Goal: Transaction & Acquisition: Subscribe to service/newsletter

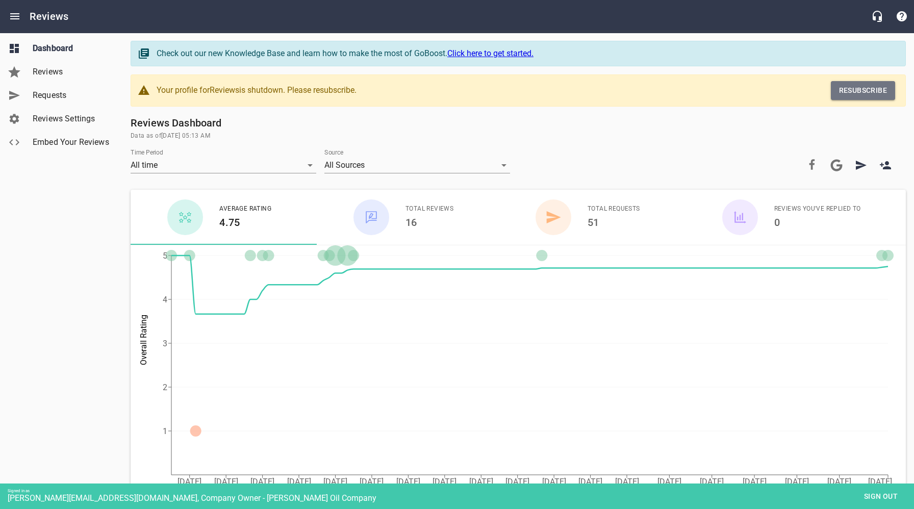
click at [862, 89] on span "Resubscribe" at bounding box center [863, 90] width 48 height 13
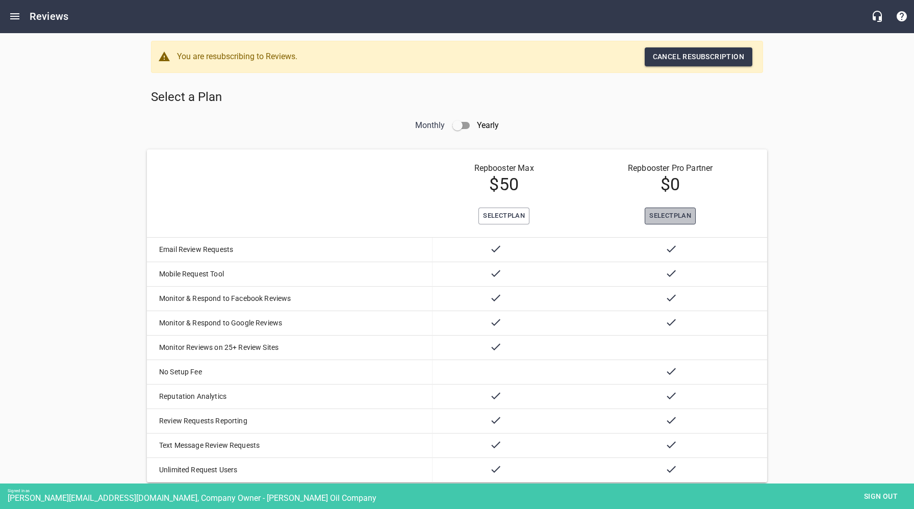
click at [671, 214] on span "Select Plan" at bounding box center [671, 216] width 42 height 12
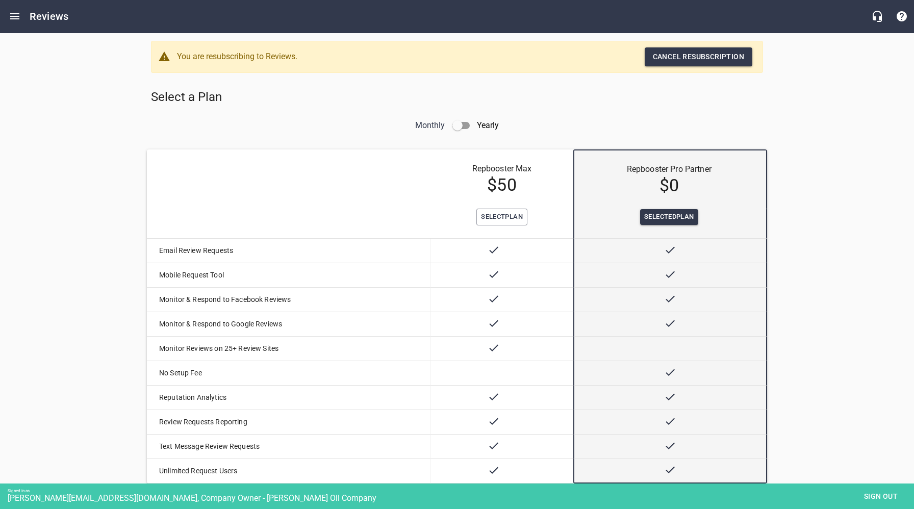
scroll to position [55, 0]
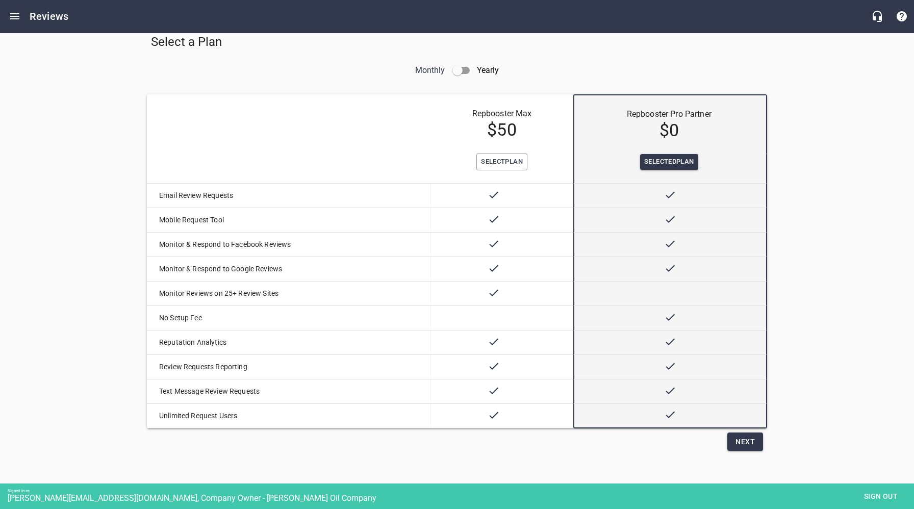
click at [749, 444] on span "Next" at bounding box center [745, 442] width 19 height 13
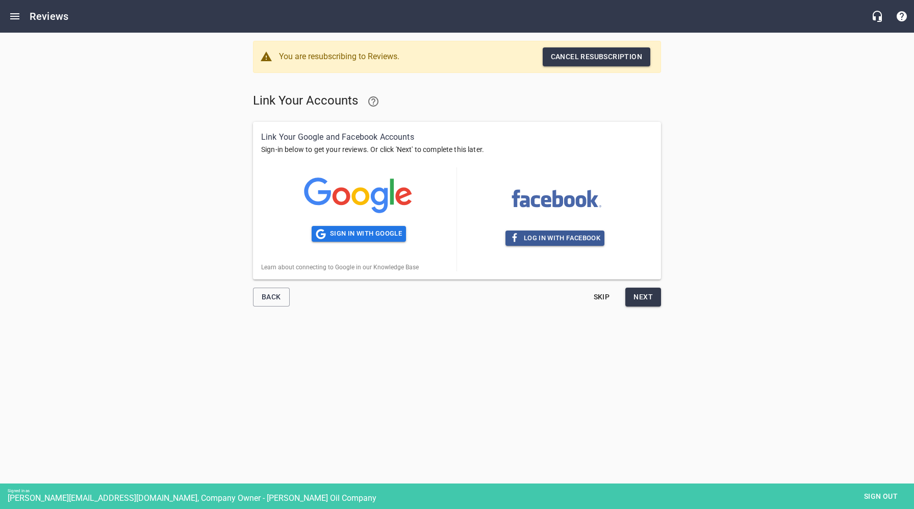
click at [608, 297] on span "Skip" at bounding box center [601, 297] width 24 height 13
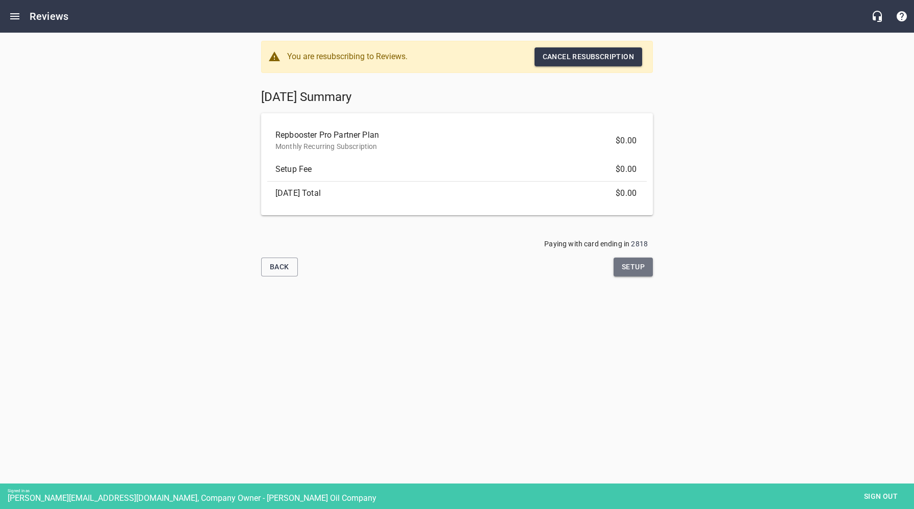
click at [633, 268] on span "Setup" at bounding box center [633, 267] width 23 height 13
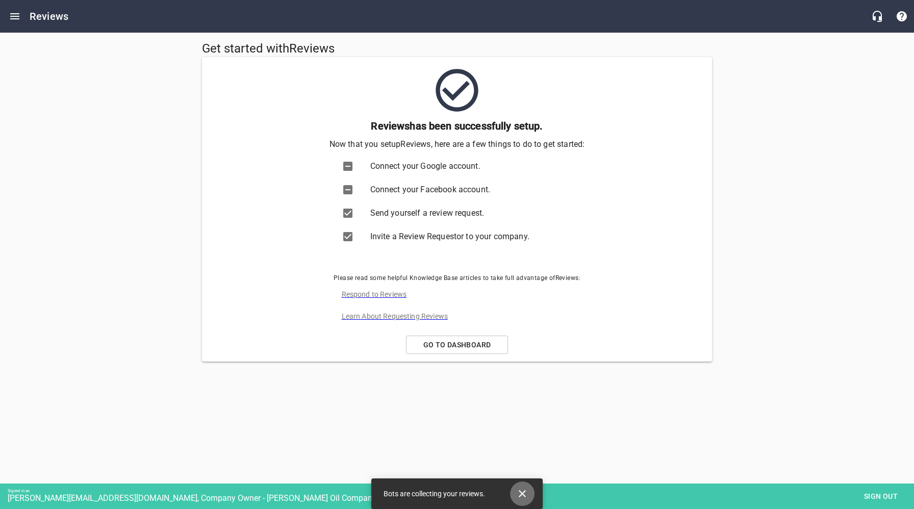
click at [525, 492] on icon "Close" at bounding box center [522, 494] width 12 height 12
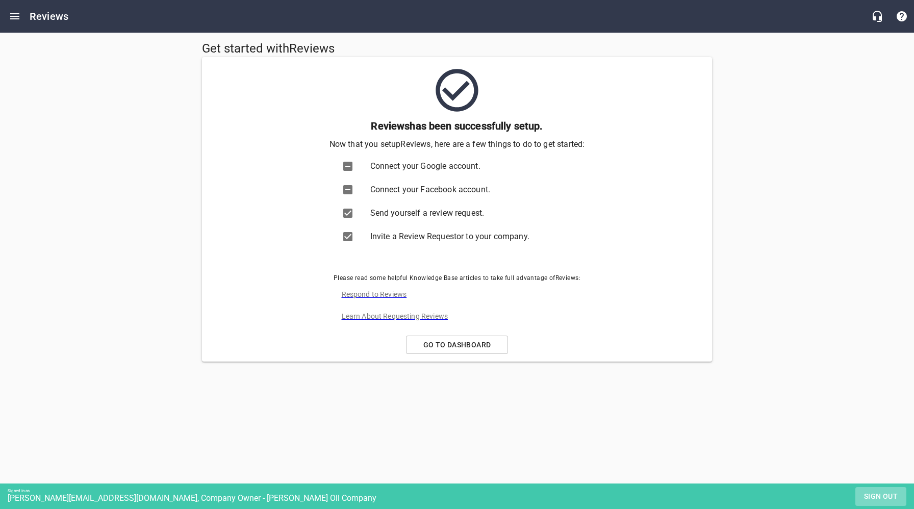
click at [877, 499] on span "Sign out" at bounding box center [881, 496] width 43 height 13
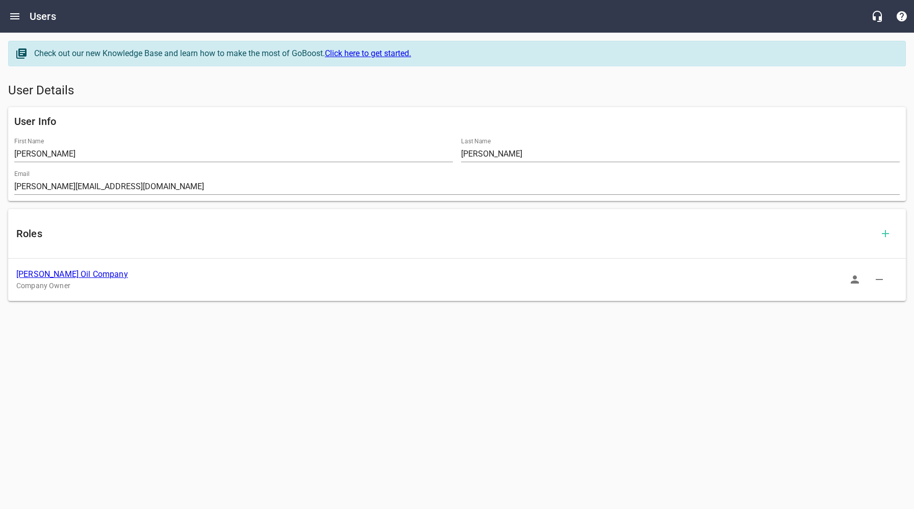
click at [58, 276] on link "[PERSON_NAME] Oil Company" at bounding box center [72, 274] width 112 height 10
